Goal: Task Accomplishment & Management: Complete application form

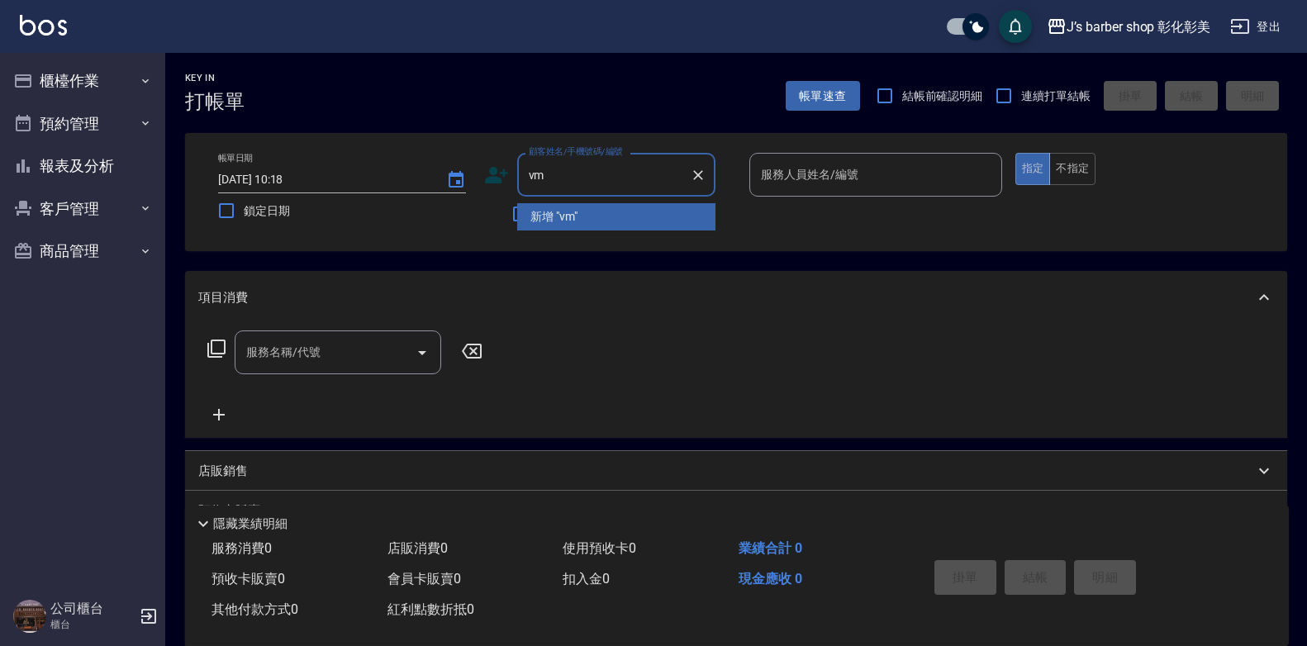
type input "v"
click at [609, 221] on li "[PERSON_NAME]/0909223758/x" at bounding box center [616, 216] width 198 height 27
type input "[PERSON_NAME]/0909223758/x"
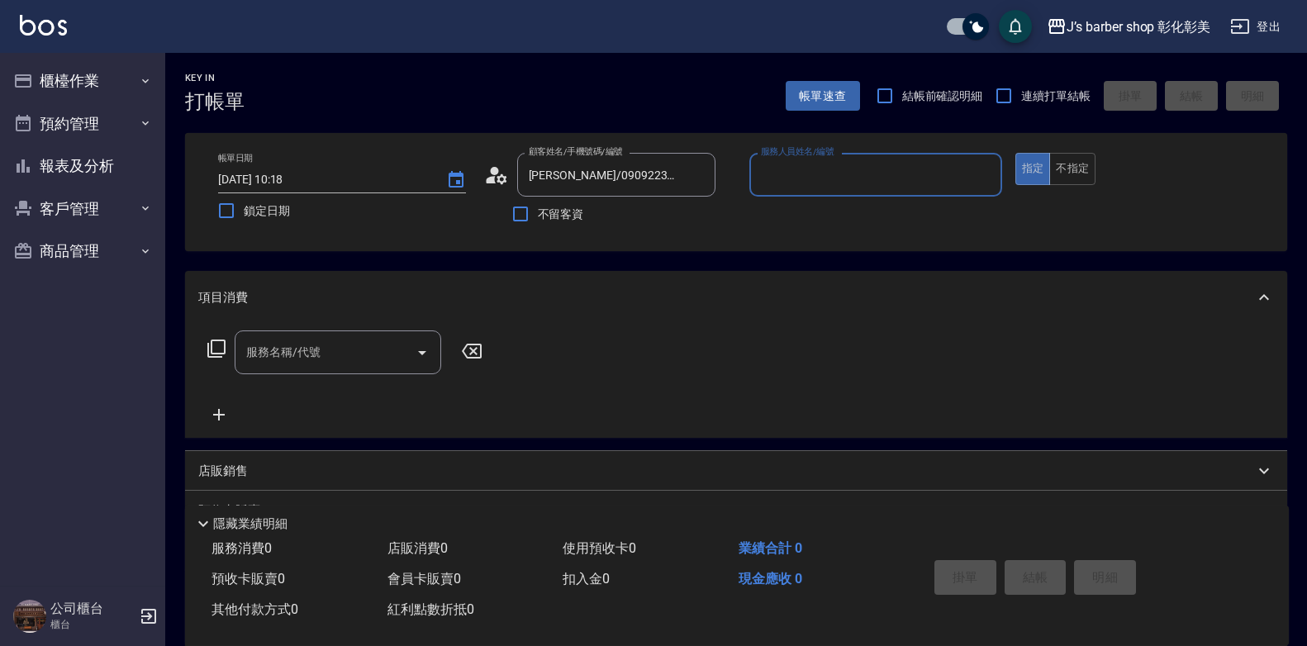
type input "LUNA(無代號)"
click at [322, 361] on input "服務名稱/代號" at bounding box center [325, 352] width 167 height 29
click at [326, 350] on input "服務名稱/代號" at bounding box center [325, 352] width 167 height 29
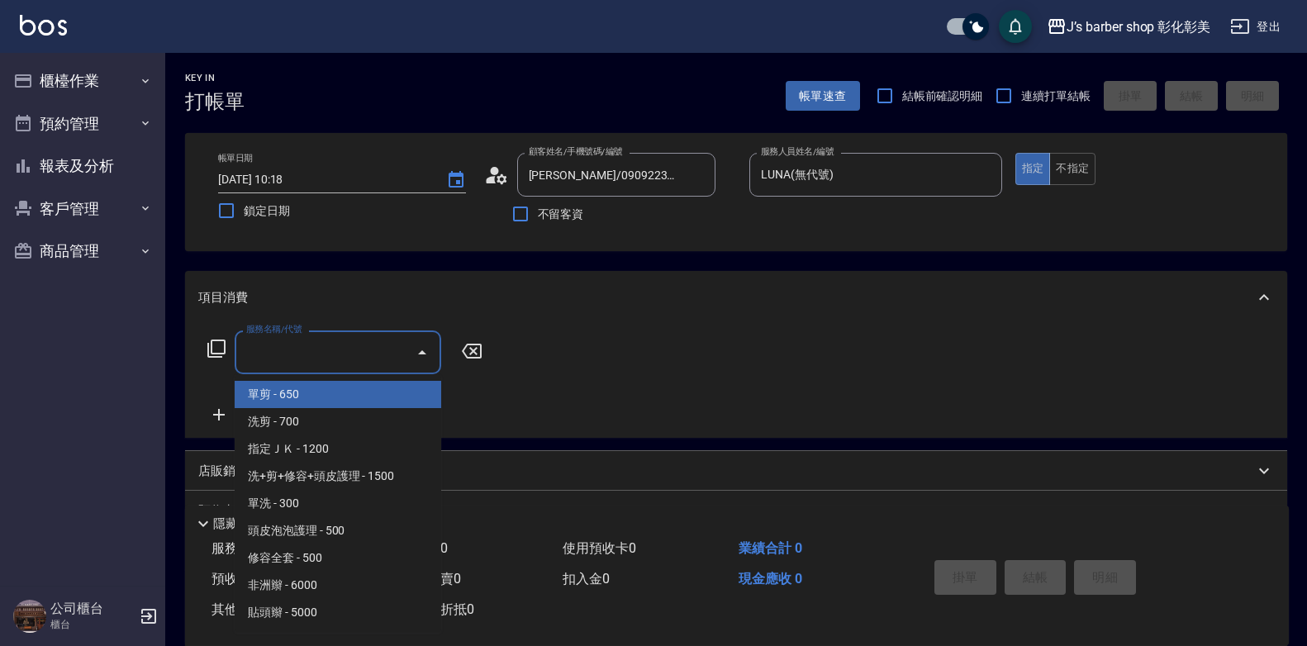
click at [346, 350] on input "服務名稱/代號" at bounding box center [325, 352] width 167 height 29
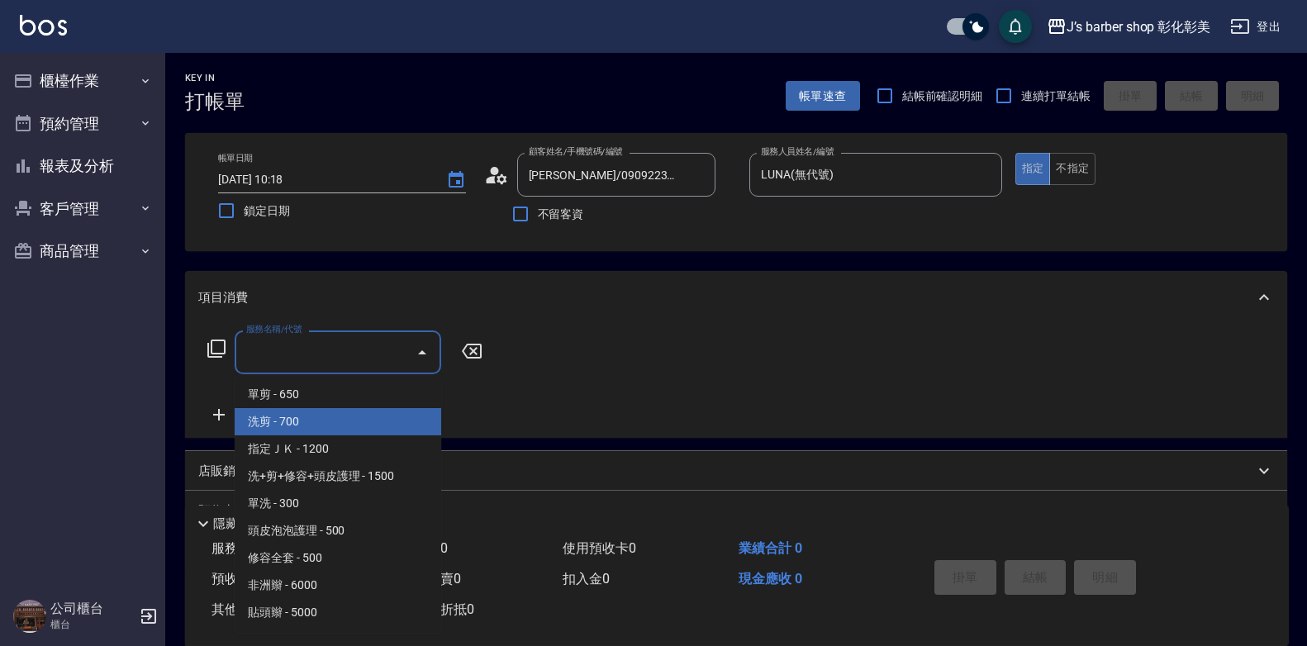
click at [339, 417] on span "洗剪 - 700" at bounding box center [338, 421] width 207 height 27
type input "洗剪(101)"
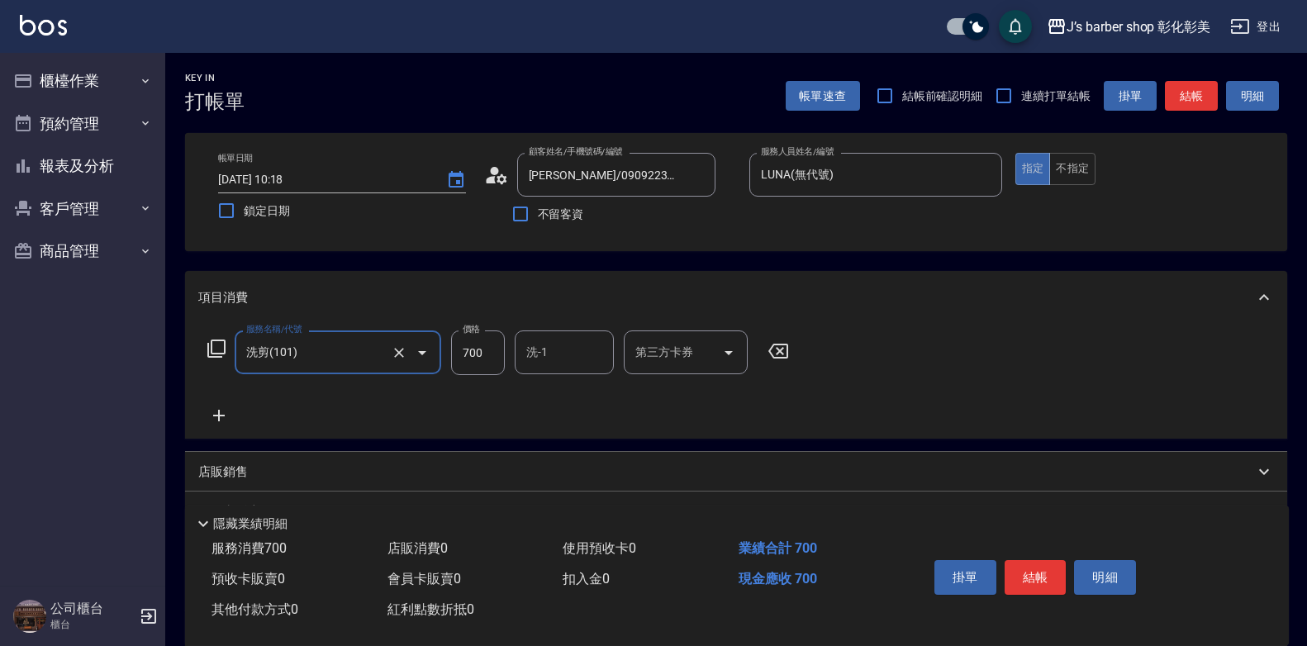
click at [504, 334] on input "700" at bounding box center [478, 352] width 54 height 45
type input "800"
click at [568, 340] on input "洗-1" at bounding box center [564, 352] width 84 height 29
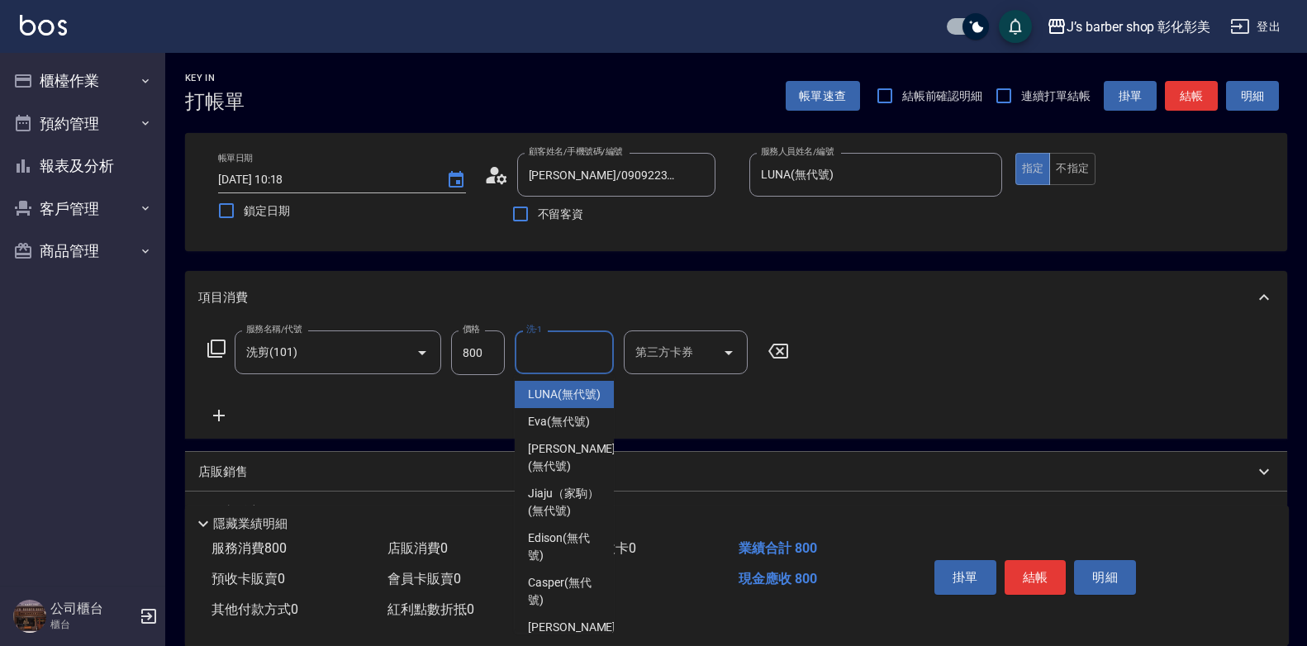
click at [587, 392] on span "LUNA (無代號)" at bounding box center [564, 394] width 73 height 17
type input "LUNA(無代號)"
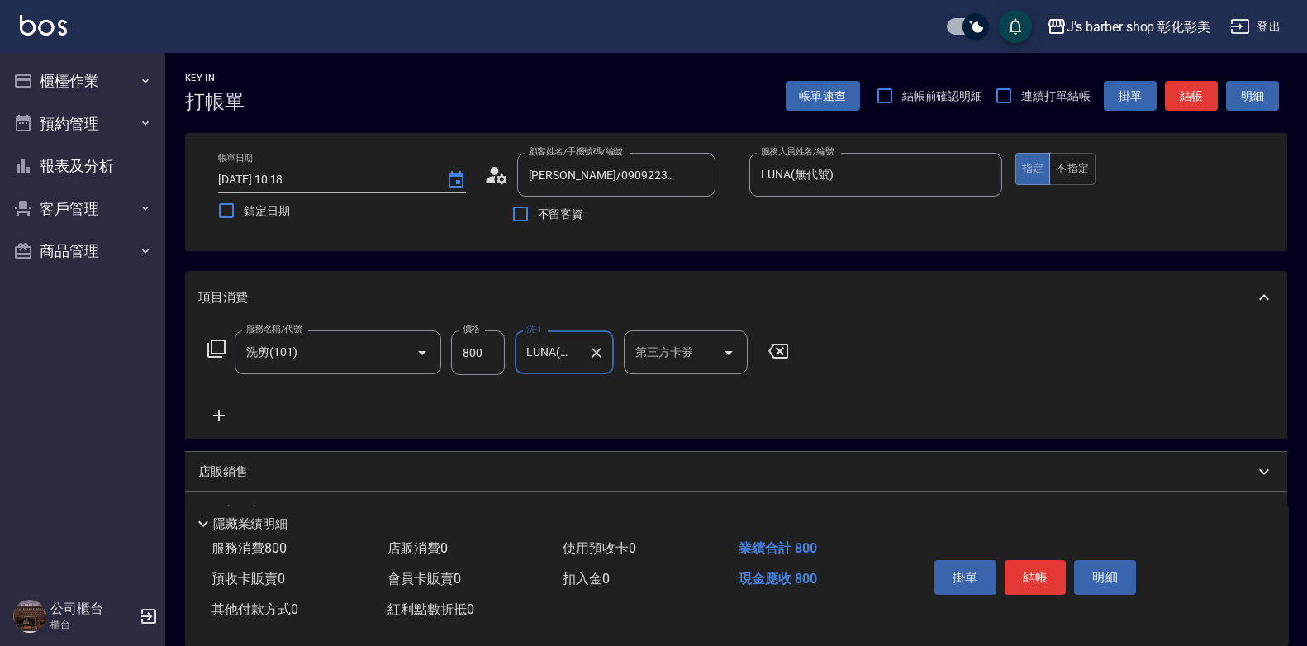
click at [229, 416] on icon at bounding box center [218, 416] width 41 height 20
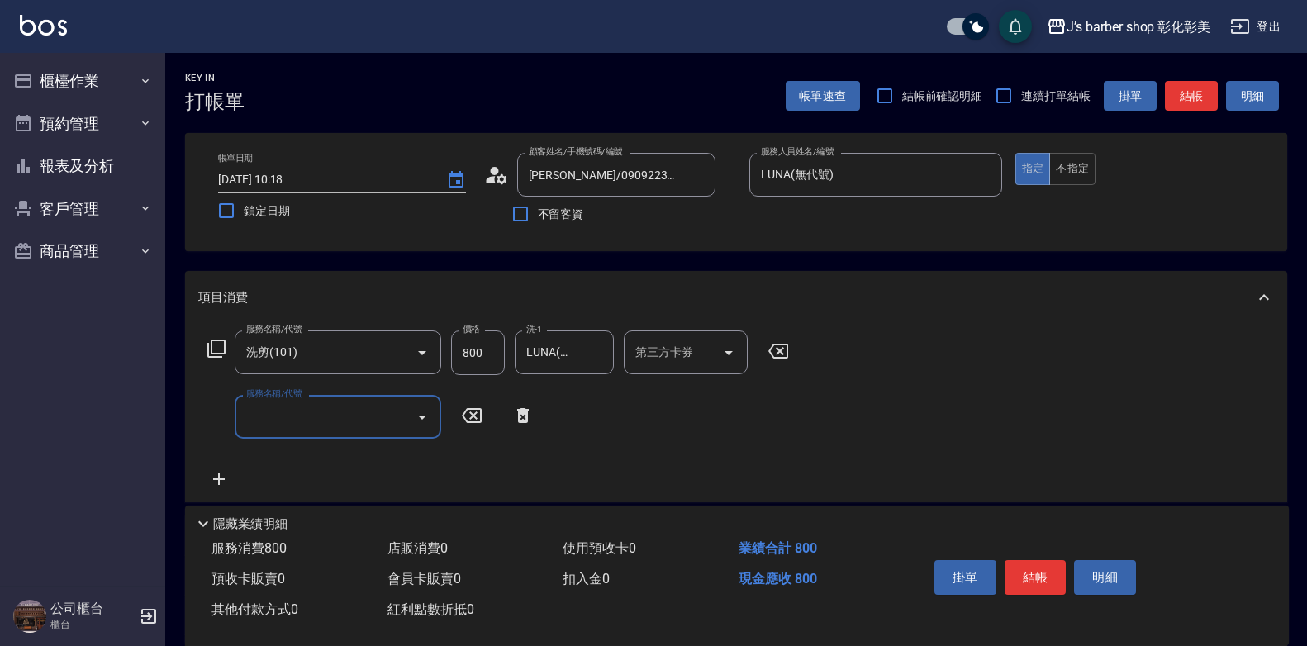
click at [297, 417] on input "服務名稱/代號" at bounding box center [325, 416] width 167 height 29
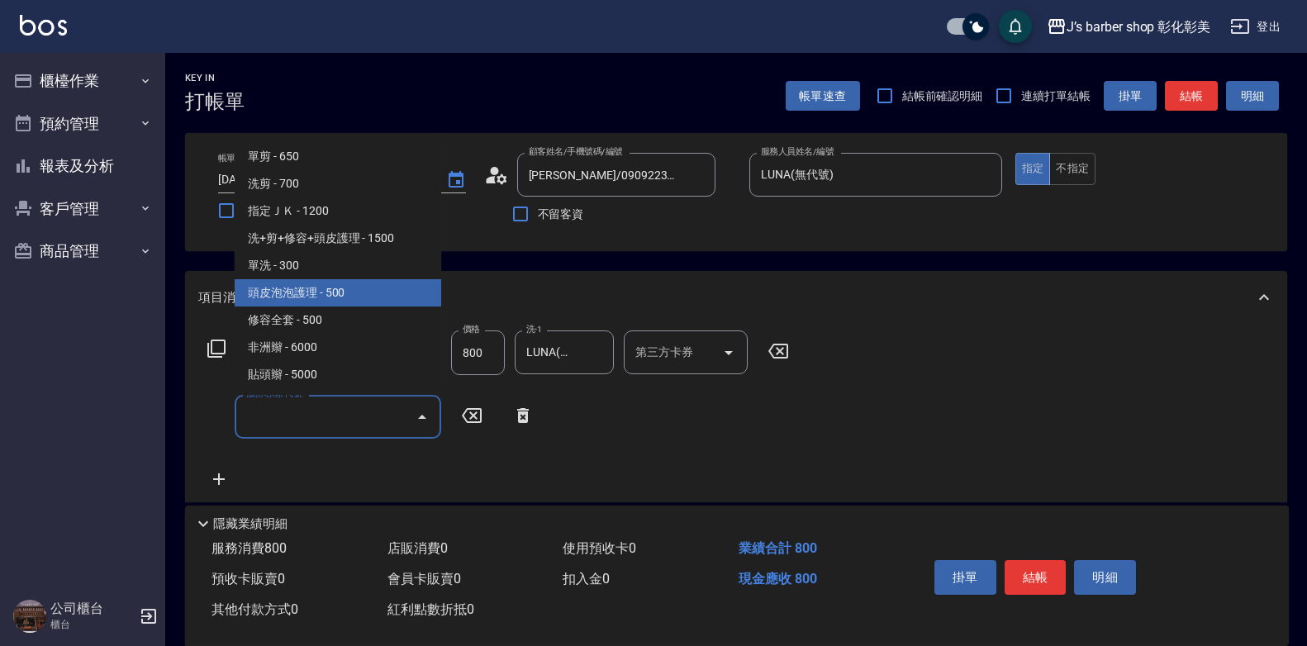
click at [340, 288] on span "頭皮泡泡護理 - 500" at bounding box center [338, 292] width 207 height 27
type input "頭皮泡泡護理(201)"
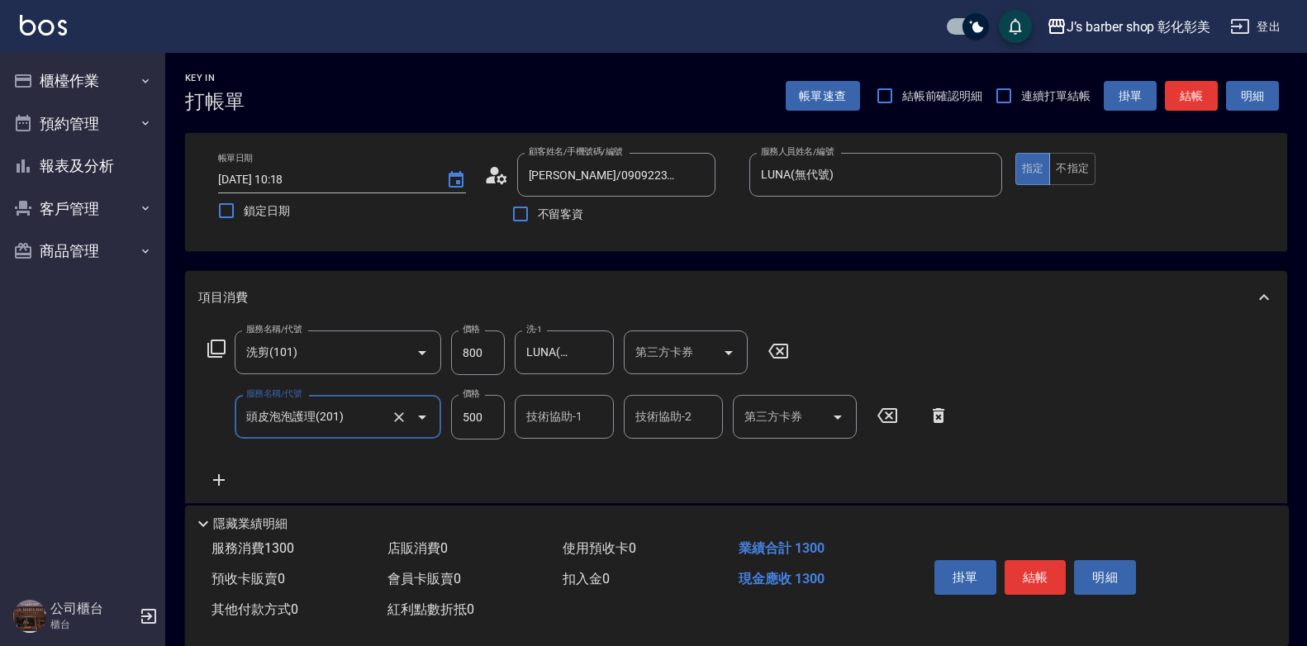
click at [495, 417] on input "500" at bounding box center [478, 417] width 54 height 45
type input "400"
click at [544, 417] on div "技術協助-1 技術協助-1" at bounding box center [564, 417] width 99 height 44
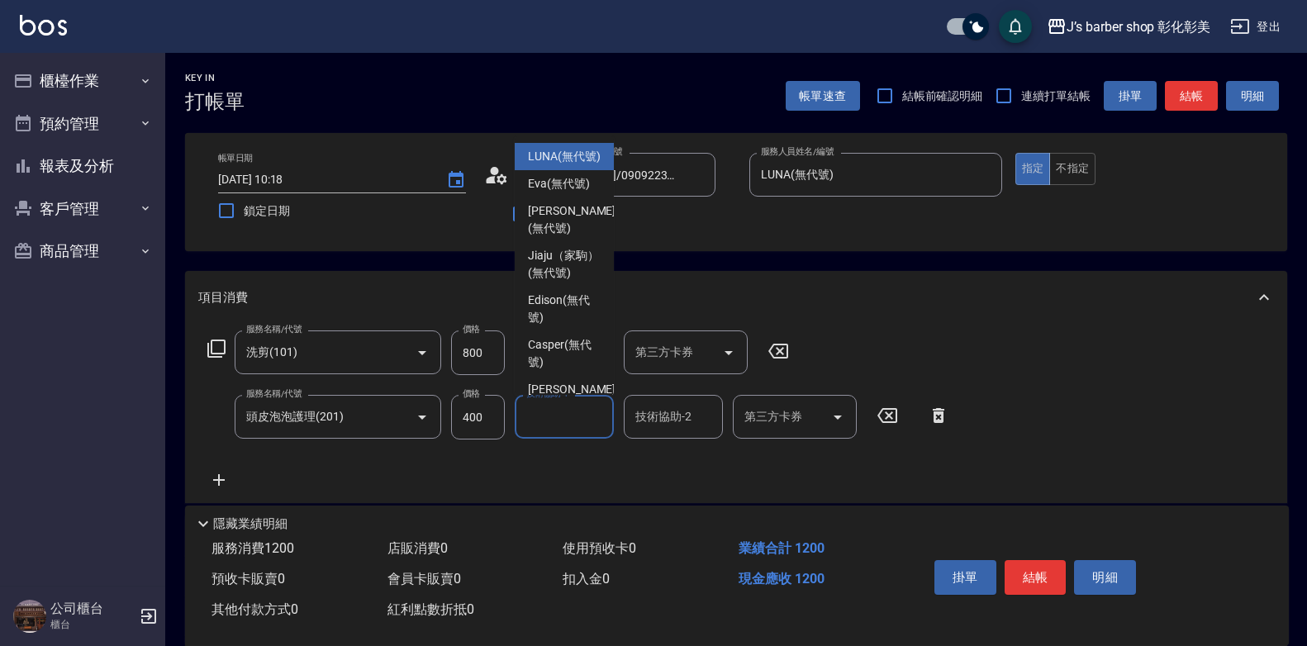
click at [532, 165] on span "LUNA (無代號)" at bounding box center [564, 156] width 73 height 17
type input "LUNA(無代號)"
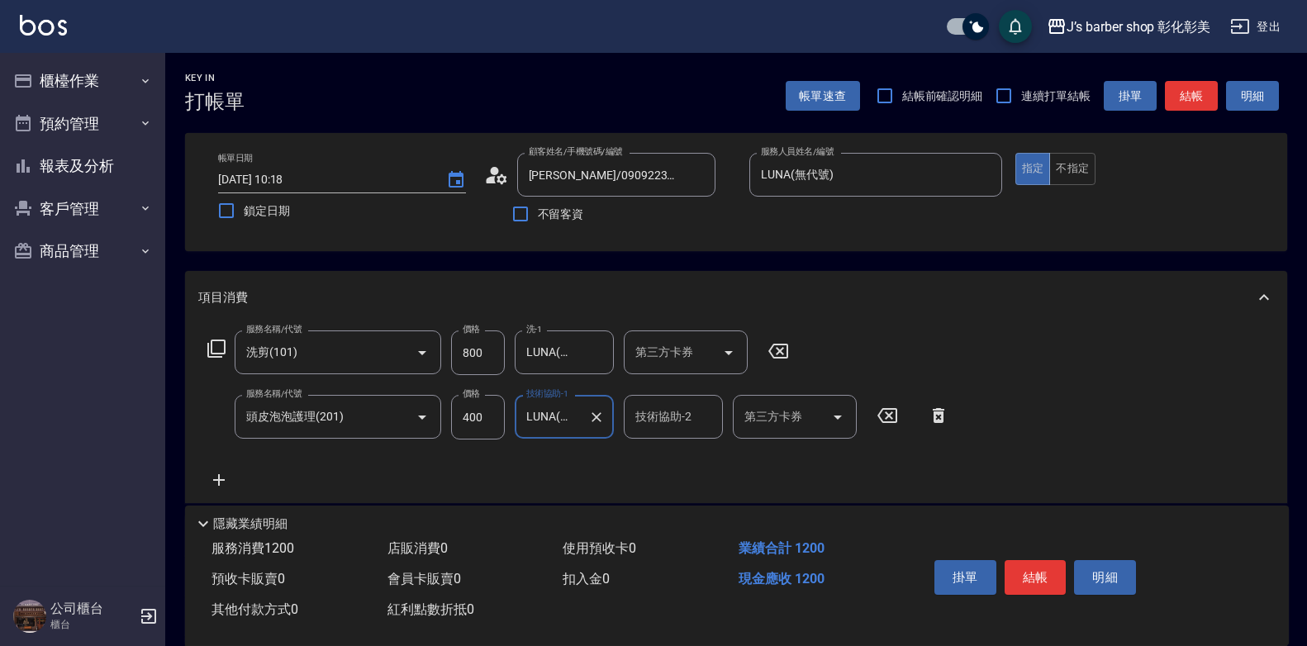
click at [676, 453] on div "服務名稱/代號 洗剪(101) 服務名稱/代號 價格 800 價格 洗-1 LUNA(無代號) 洗-1 第三方卡券 第三方卡券 服務名稱/代號 頭皮泡泡護理(…" at bounding box center [578, 409] width 761 height 159
click at [672, 430] on input "技術協助-2" at bounding box center [673, 416] width 84 height 29
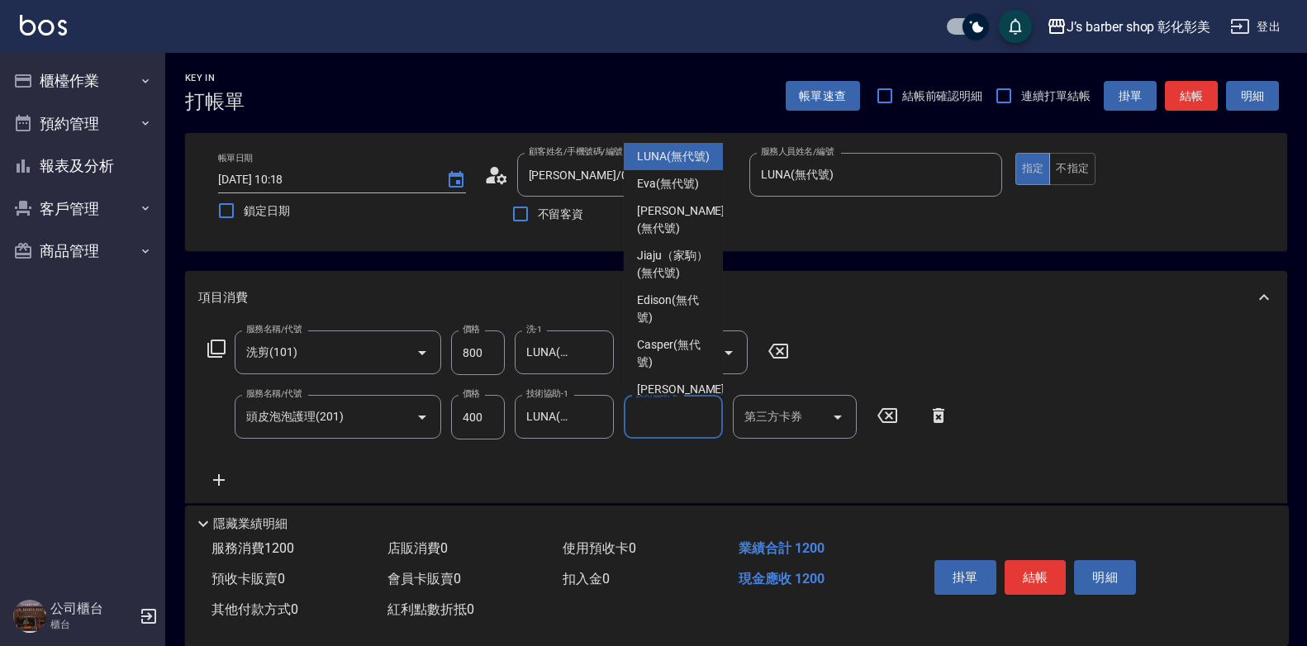
click at [673, 165] on span "LUNA (無代號)" at bounding box center [673, 156] width 73 height 17
type input "LUNA(無代號)"
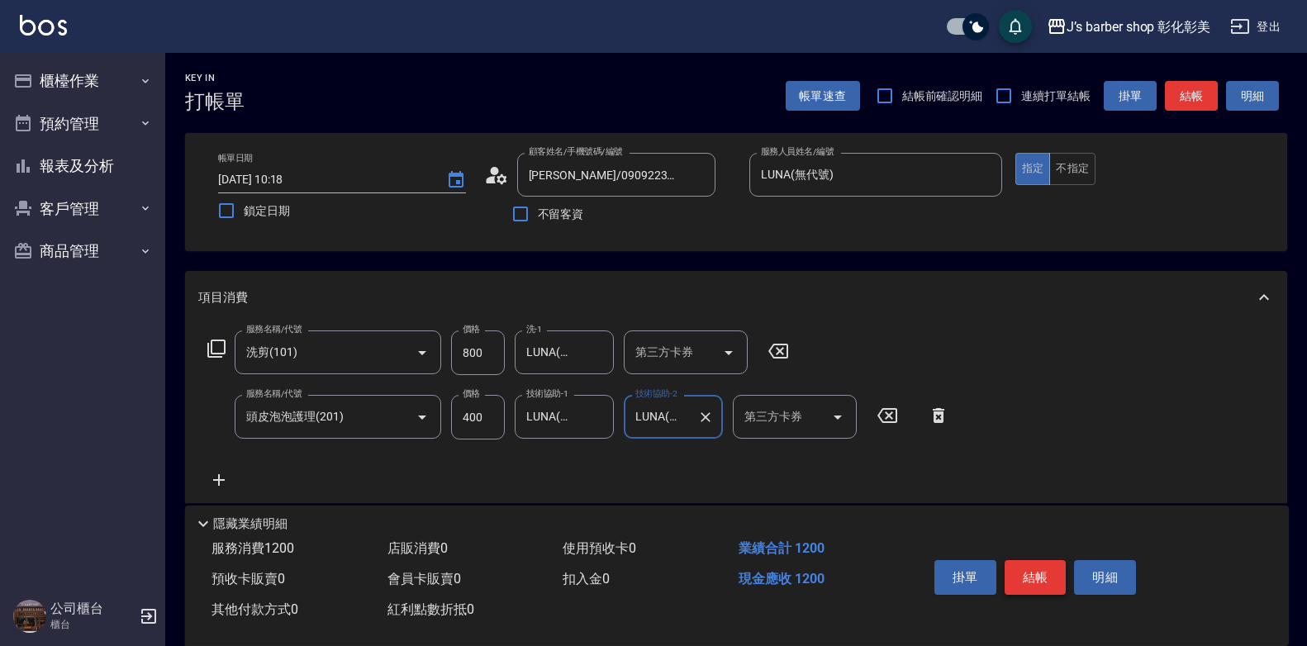
click at [1017, 580] on button "結帳" at bounding box center [1036, 577] width 62 height 35
